Goal: Find specific page/section: Find specific page/section

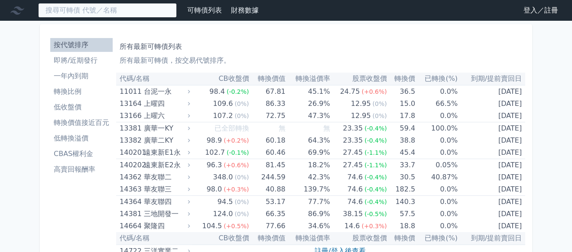
click at [118, 10] on input at bounding box center [107, 10] width 139 height 15
type input "2427"
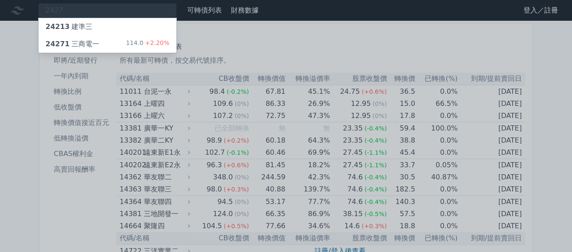
click at [90, 43] on div "24271 三商電一" at bounding box center [72, 44] width 54 height 10
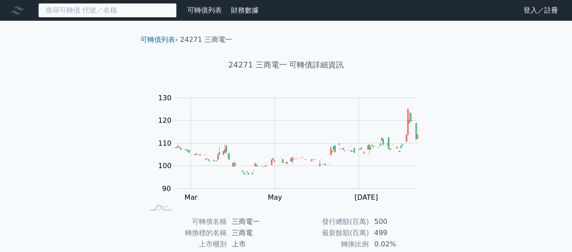
click at [93, 10] on input at bounding box center [107, 10] width 139 height 15
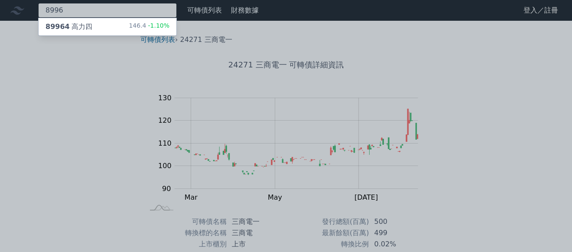
type input "8996"
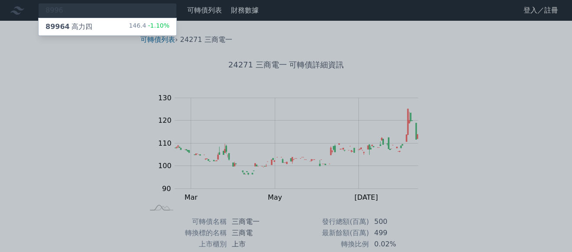
click at [92, 30] on div "89964 高力四 146.4 -1.10%" at bounding box center [108, 26] width 138 height 17
